Goal: Task Accomplishment & Management: Manage account settings

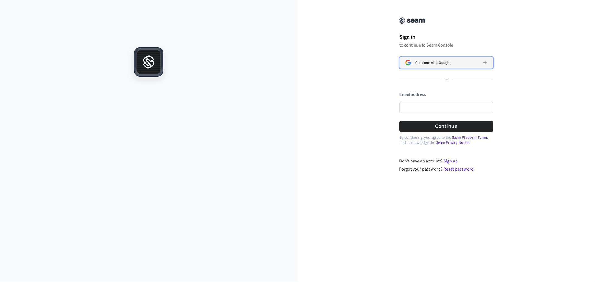
click at [432, 63] on span "Continue with Google" at bounding box center [432, 63] width 35 height 4
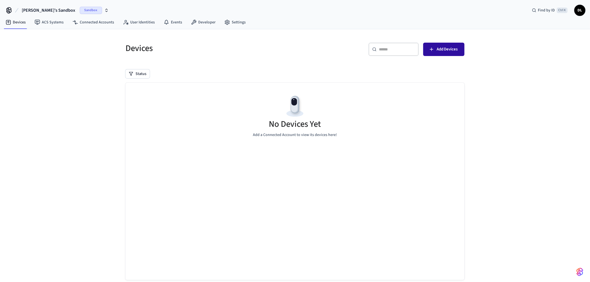
click at [446, 51] on span "Add Devices" at bounding box center [447, 49] width 21 height 7
click at [80, 10] on span "Sandbox" at bounding box center [91, 10] width 22 height 7
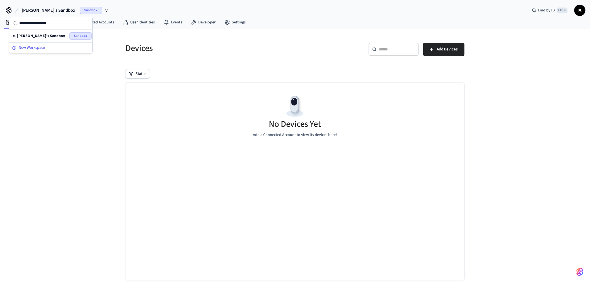
click at [41, 45] on span "New Workspace" at bounding box center [32, 48] width 26 height 6
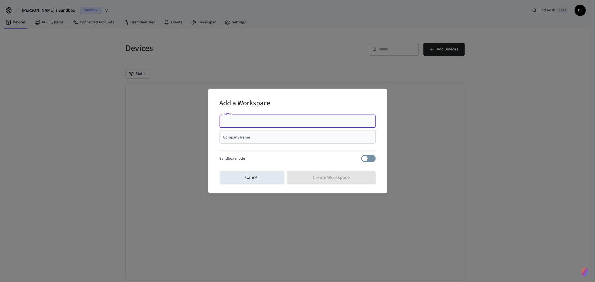
click at [241, 122] on input "Name" at bounding box center [297, 122] width 149 height 6
click at [246, 123] on input "Name" at bounding box center [297, 122] width 149 height 6
click at [198, 45] on div "Add a Workspace Name Name Company Name Company Name Sandbox mode Cancel Create …" at bounding box center [297, 141] width 595 height 282
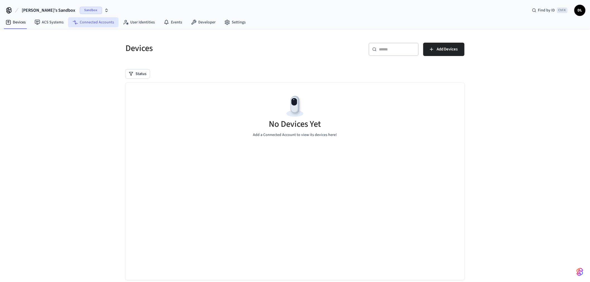
click at [83, 23] on link "Connected Accounts" at bounding box center [93, 22] width 50 height 10
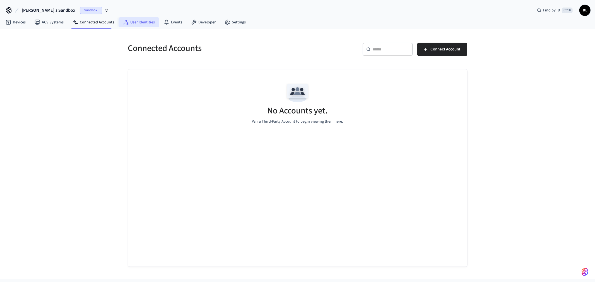
click at [140, 23] on link "User Identities" at bounding box center [139, 22] width 41 height 10
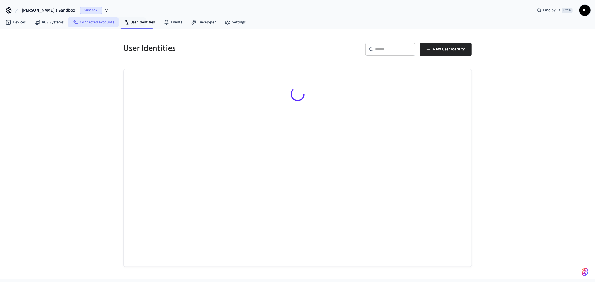
click at [85, 21] on link "Connected Accounts" at bounding box center [93, 22] width 50 height 10
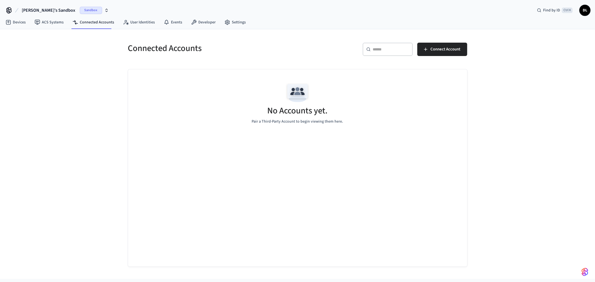
click at [35, 10] on span "[PERSON_NAME]'s Sandbox" at bounding box center [49, 10] width 54 height 7
click at [24, 47] on span "New Workspace" at bounding box center [32, 48] width 26 height 6
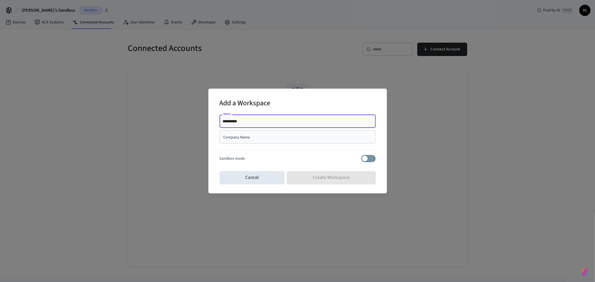
type input "**********"
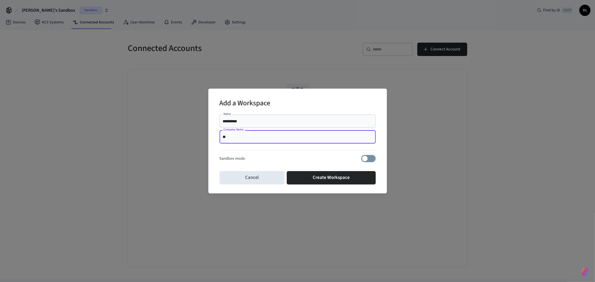
type input "*"
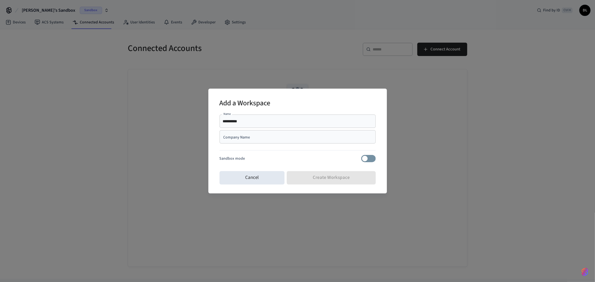
click at [243, 141] on div "Company Name" at bounding box center [297, 136] width 156 height 13
click at [242, 140] on div "Company Name" at bounding box center [297, 136] width 156 height 13
click at [253, 157] on div "Sandbox mode" at bounding box center [297, 158] width 156 height 7
click at [255, 155] on div "Sandbox mode" at bounding box center [297, 158] width 156 height 7
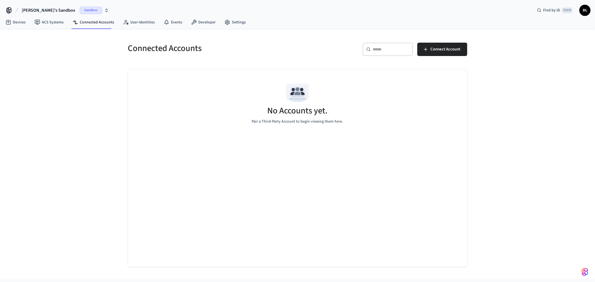
click at [587, 10] on span "DL" at bounding box center [585, 10] width 10 height 10
click at [560, 13] on div "Find by ID Ctrl K" at bounding box center [554, 10] width 45 height 10
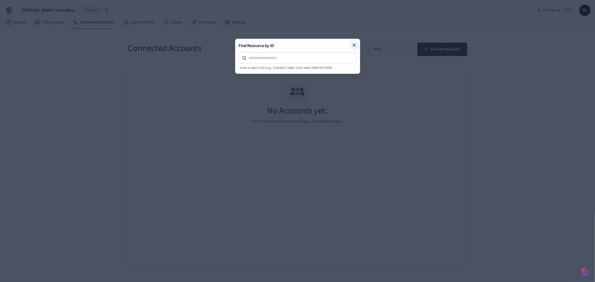
click at [355, 46] on icon at bounding box center [354, 45] width 3 height 3
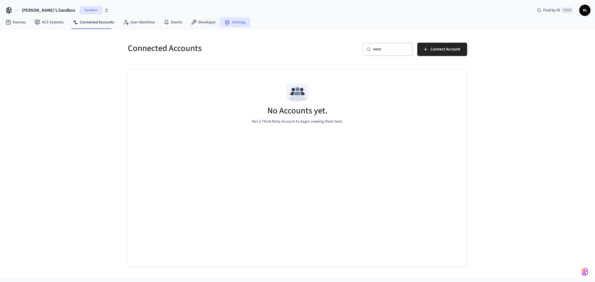
click at [234, 21] on link "Settings" at bounding box center [235, 22] width 30 height 10
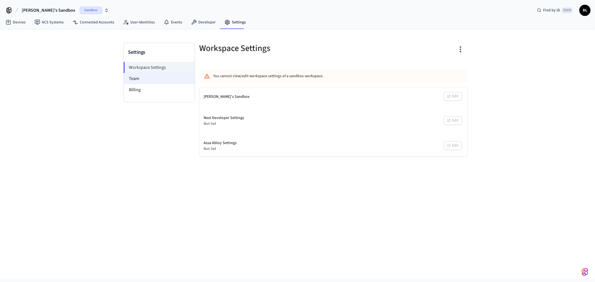
click at [136, 78] on li "Team" at bounding box center [159, 78] width 71 height 11
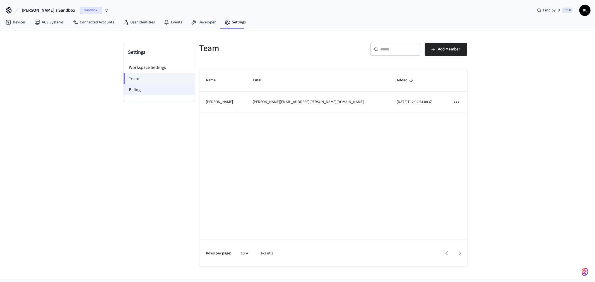
click at [135, 90] on li "Billing" at bounding box center [159, 89] width 71 height 11
